Goal: Task Accomplishment & Management: Manage account settings

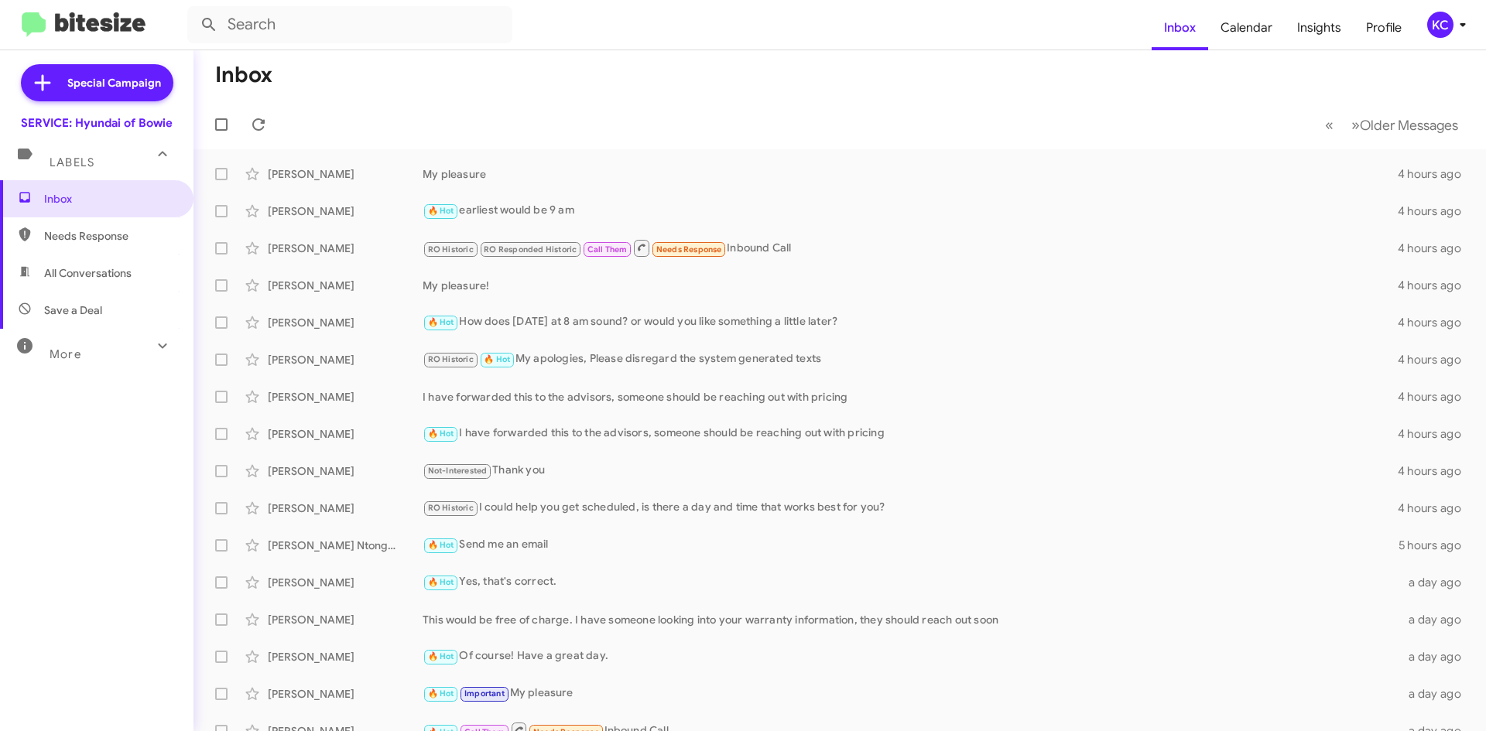
click at [1446, 27] on div "KC" at bounding box center [1440, 25] width 26 height 26
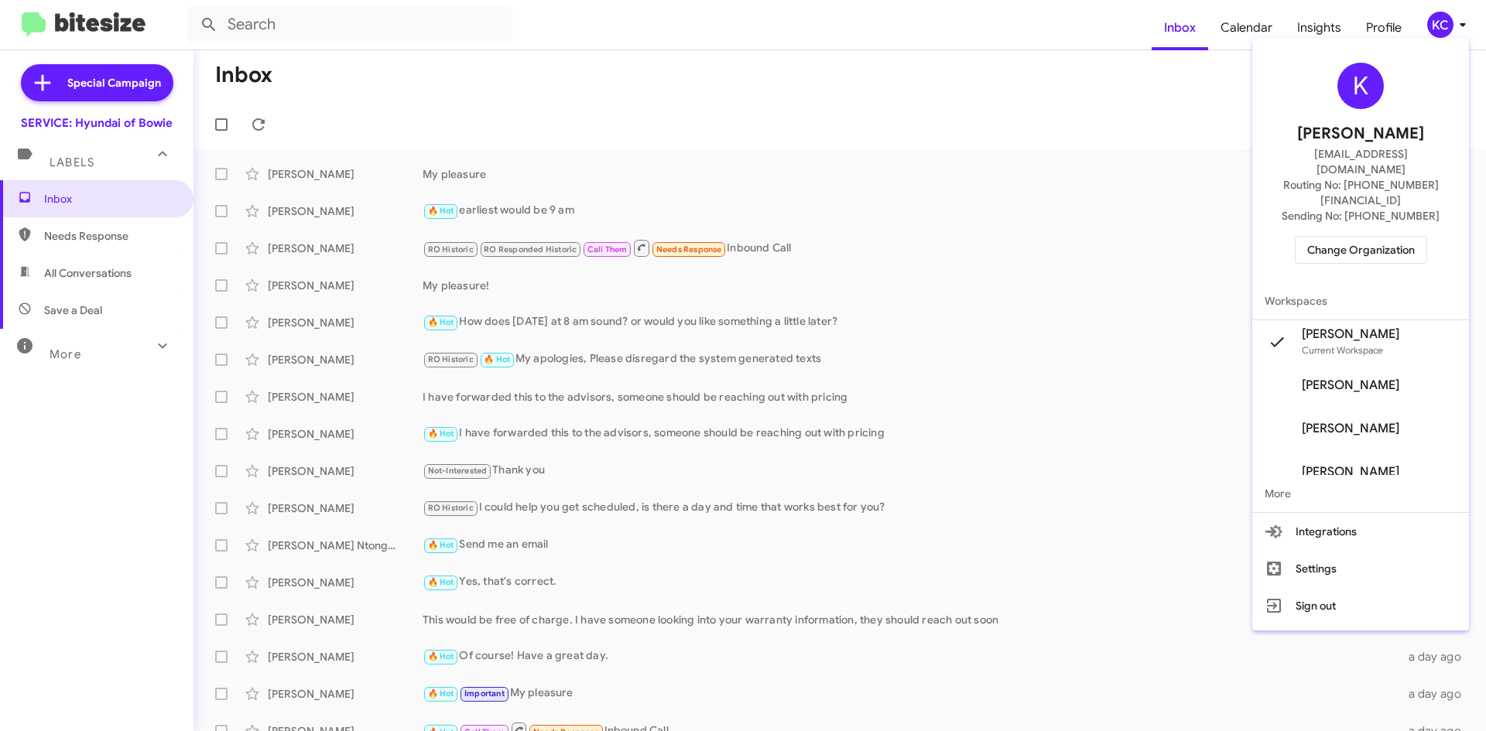
click at [1364, 237] on span "Change Organization" at bounding box center [1361, 250] width 108 height 26
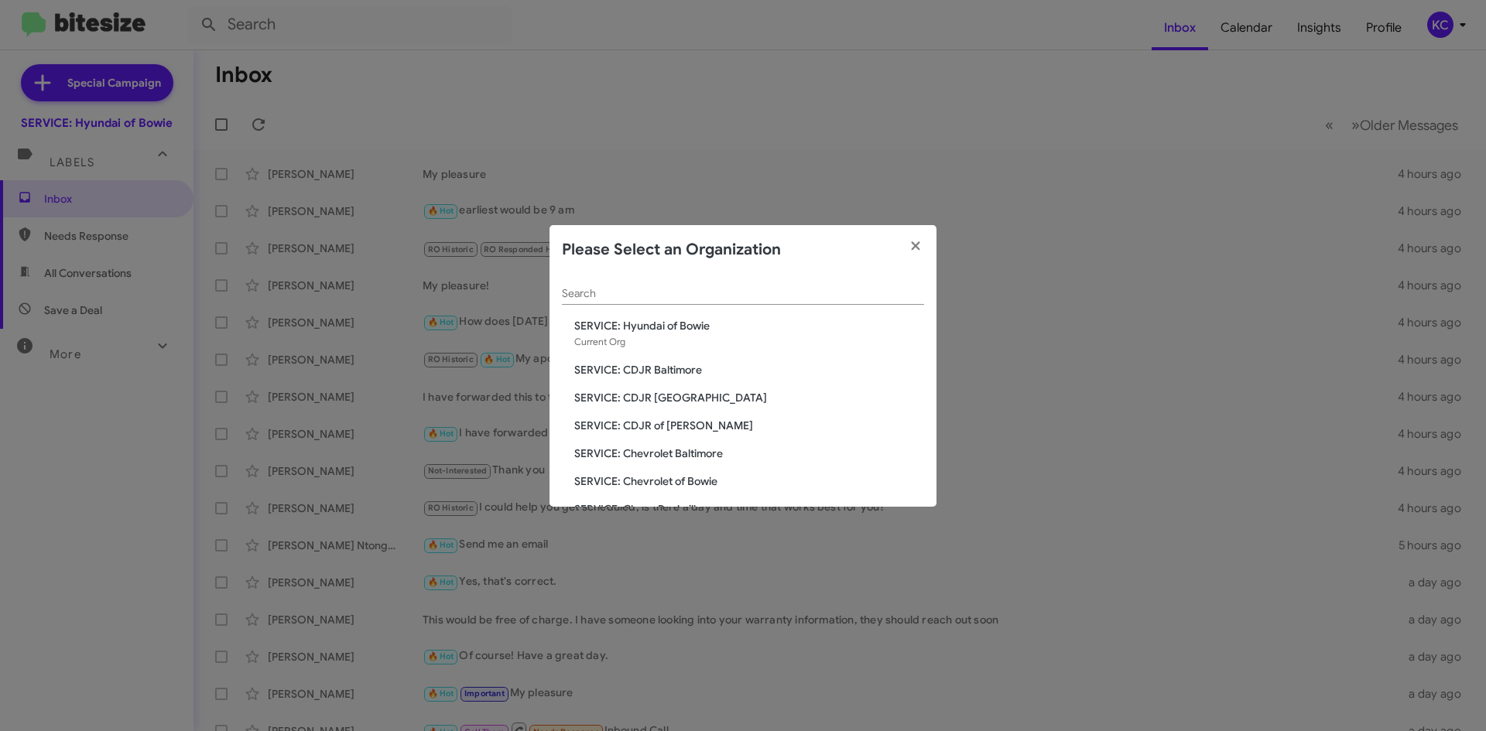
click at [693, 368] on span "SERVICE: CDJR Baltimore" at bounding box center [749, 369] width 350 height 15
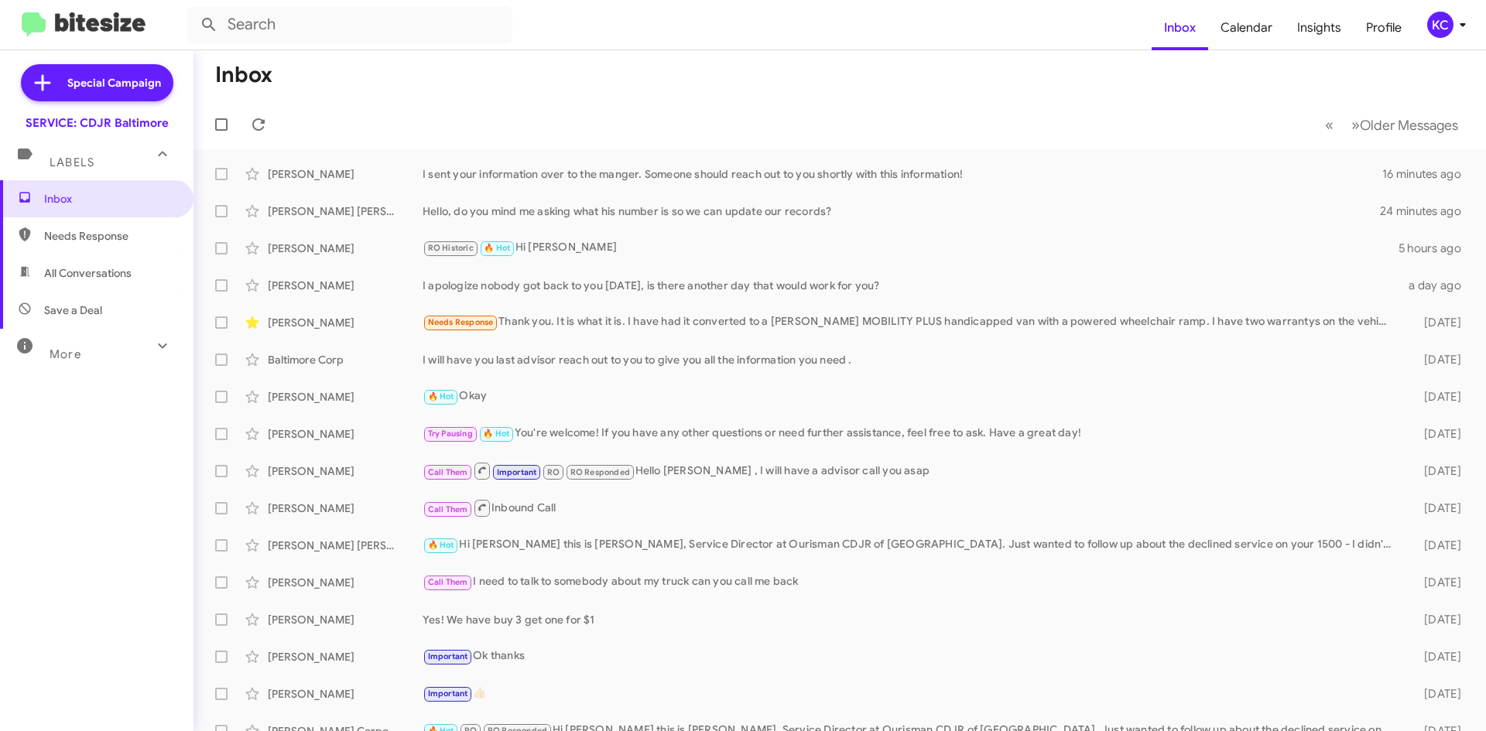
click at [1446, 10] on mat-toolbar "Inbox Calendar Insights Profile KC" at bounding box center [743, 25] width 1486 height 50
click at [1441, 32] on div "KC" at bounding box center [1440, 25] width 26 height 26
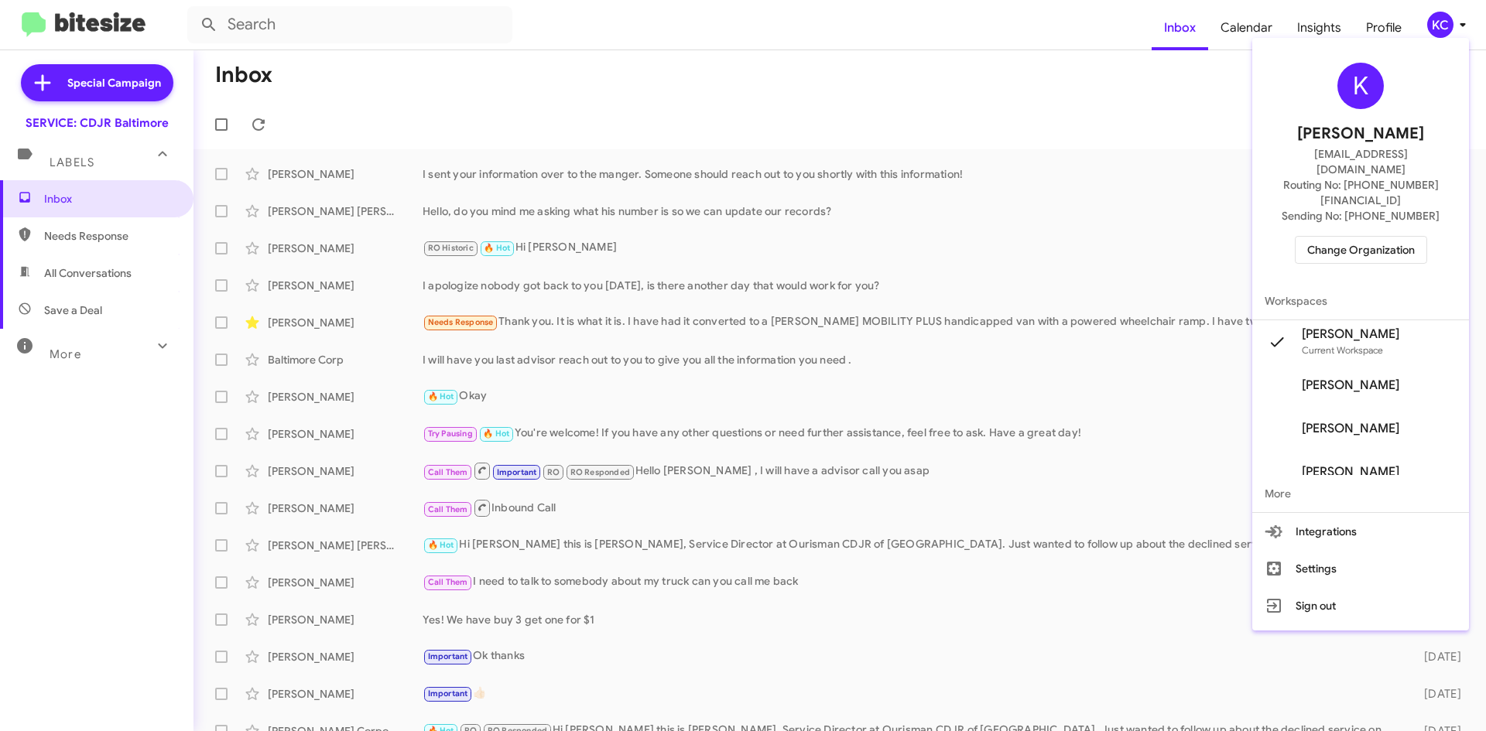
click at [1408, 237] on span "Change Organization" at bounding box center [1361, 250] width 108 height 26
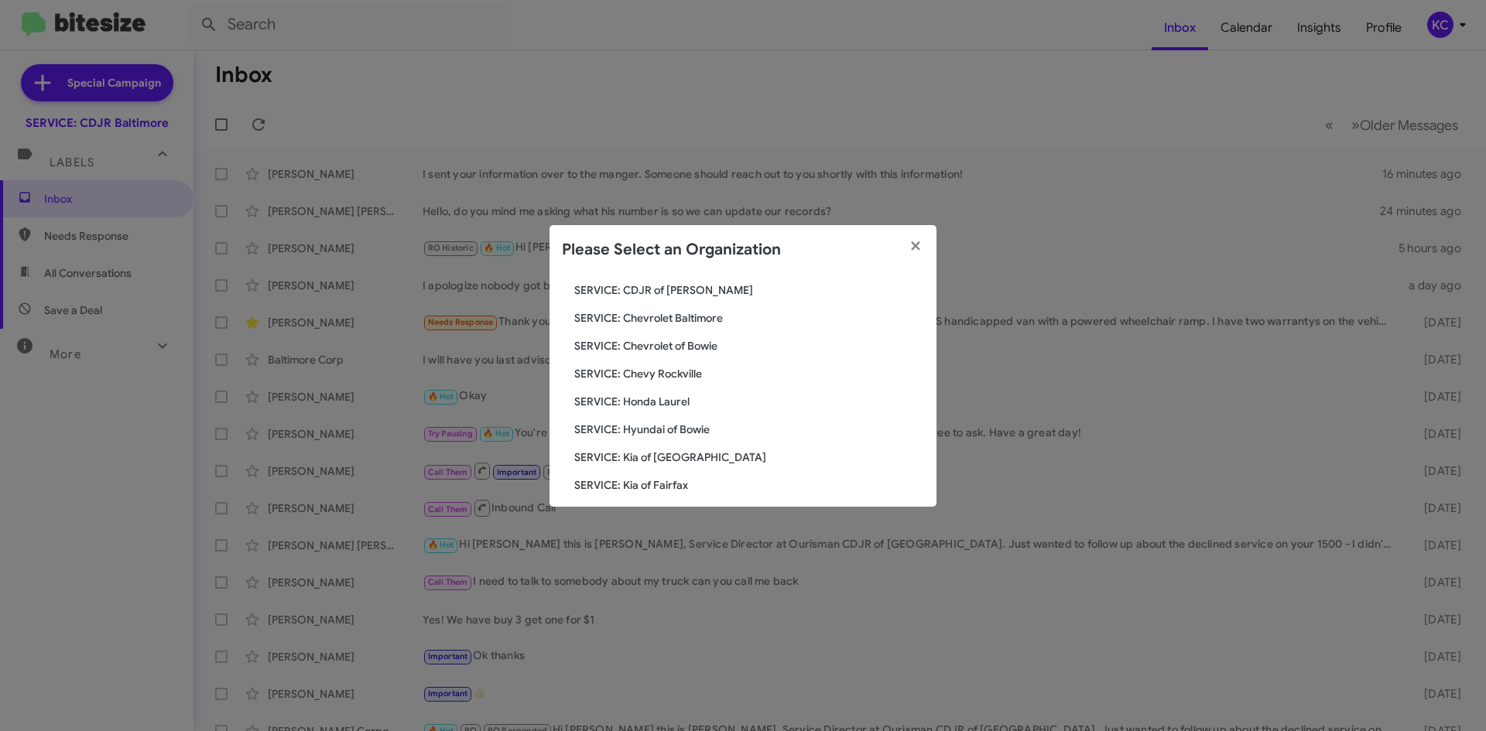
scroll to position [155, 0]
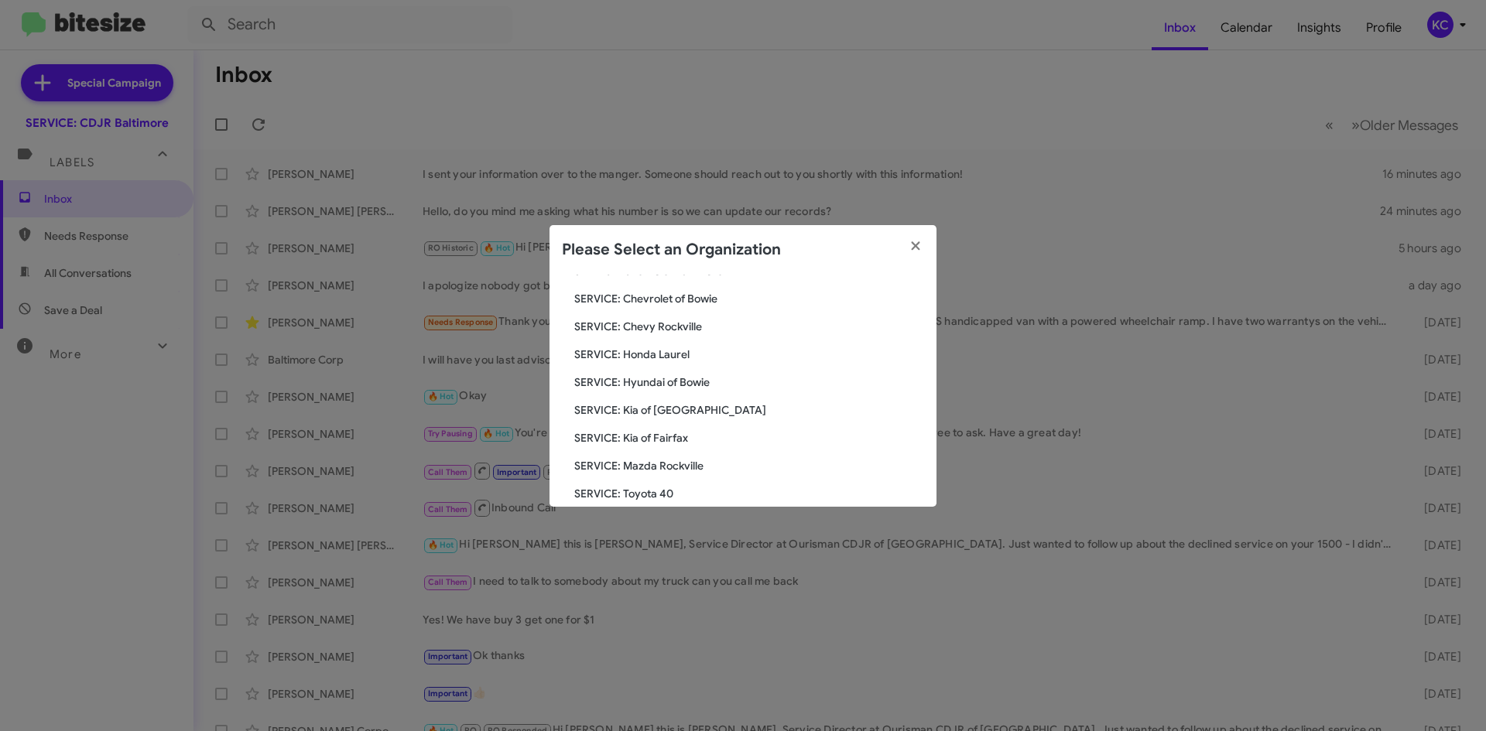
click at [652, 378] on span "SERVICE: Hyundai of Bowie" at bounding box center [749, 382] width 350 height 15
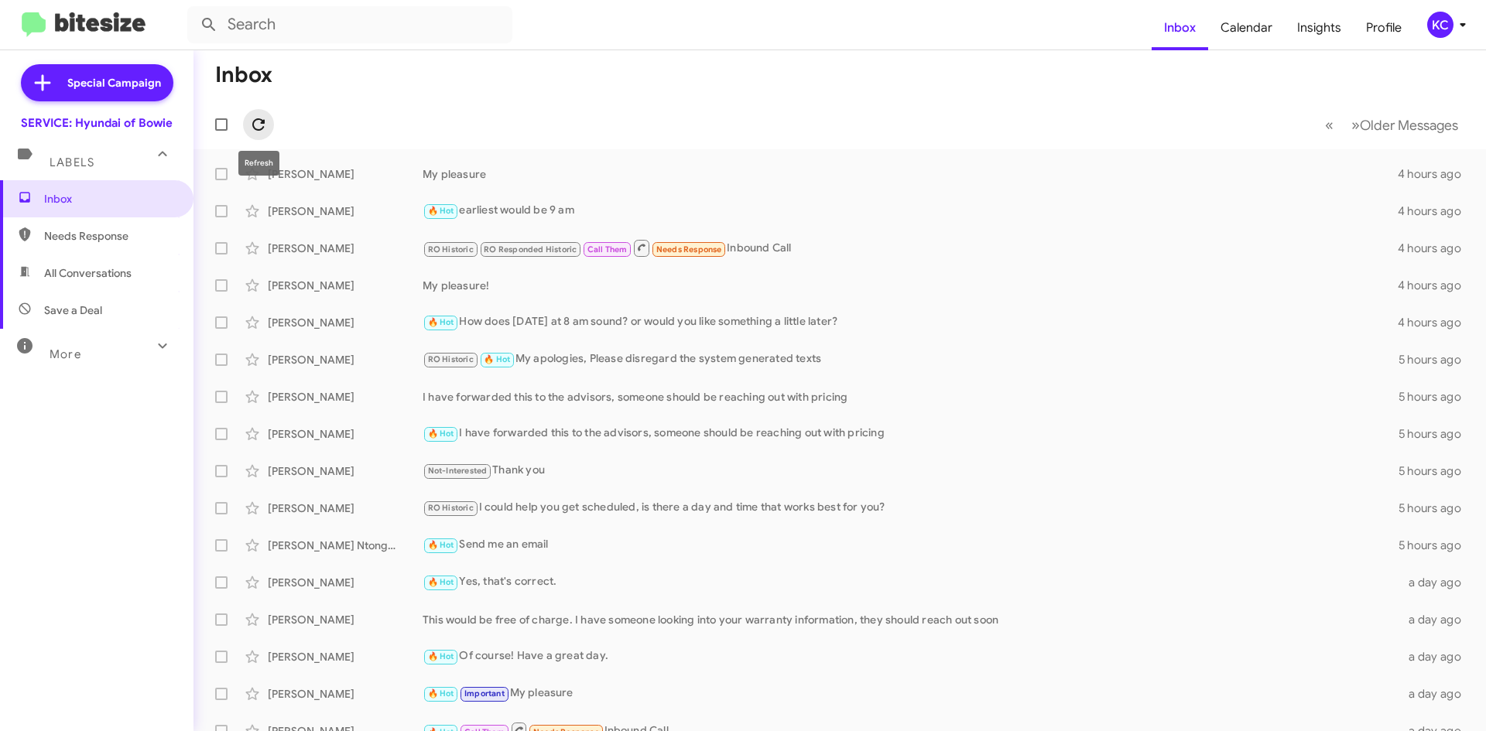
click at [263, 120] on icon at bounding box center [258, 124] width 12 height 12
